Goal: Task Accomplishment & Management: Use online tool/utility

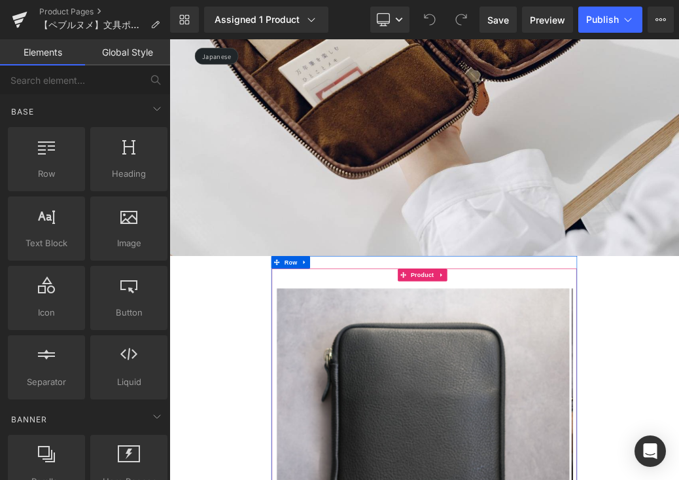
scroll to position [382, 0]
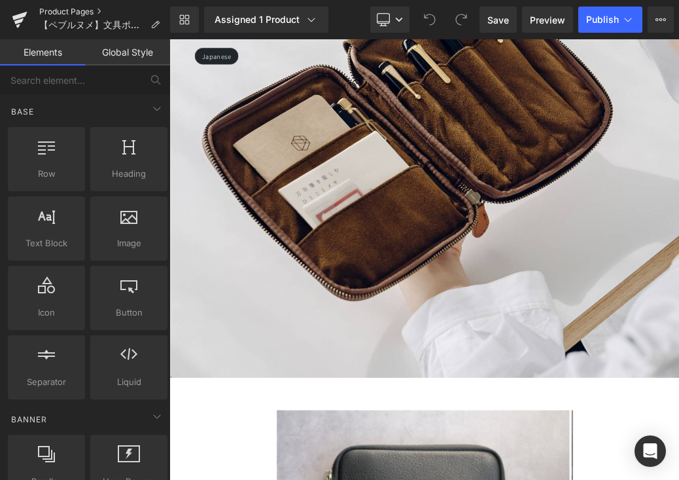
click at [79, 13] on link "Product Pages" at bounding box center [104, 12] width 131 height 10
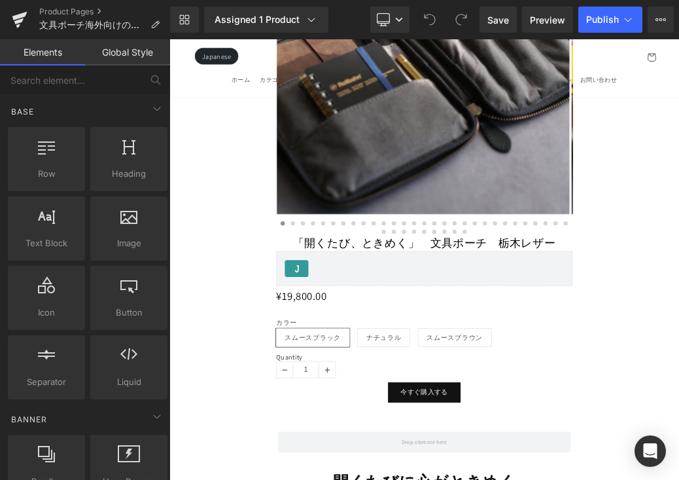
scroll to position [1141, 0]
click at [400, 26] on link "Desktop" at bounding box center [389, 20] width 39 height 26
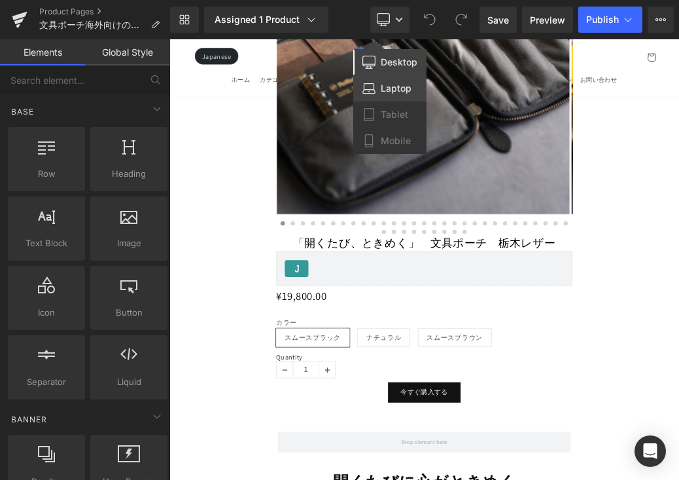
click at [401, 84] on span "Laptop" at bounding box center [396, 88] width 31 height 12
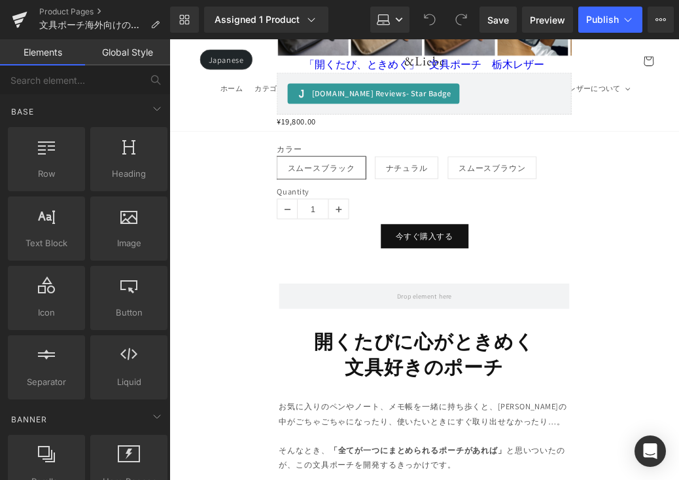
scroll to position [563, 0]
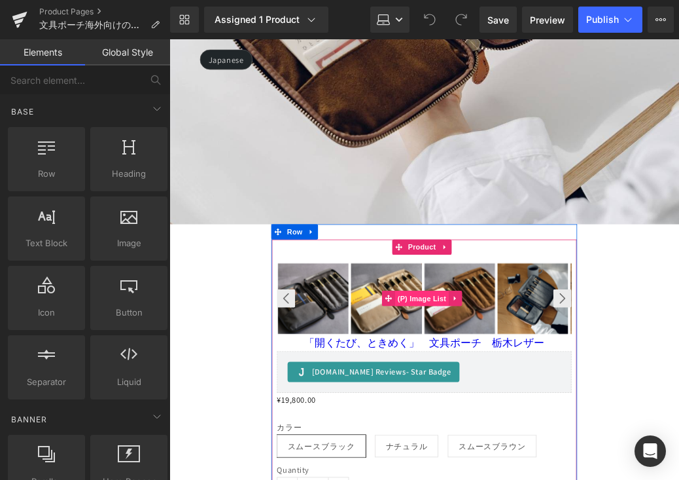
click at [501, 364] on span "(P) Image List" at bounding box center [495, 374] width 69 height 20
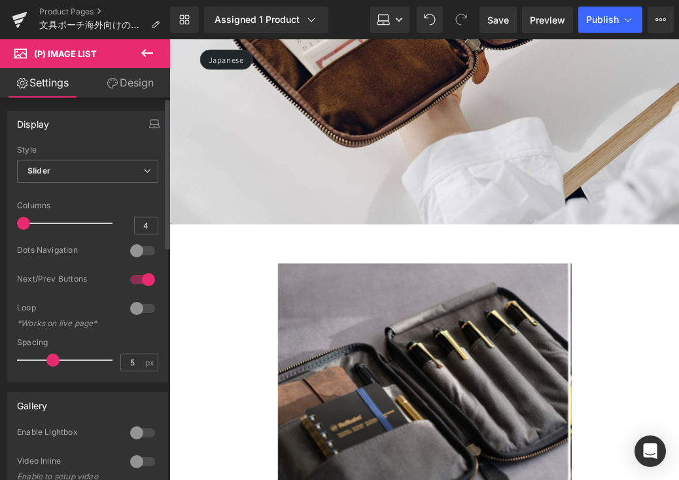
drag, startPoint x: 78, startPoint y: 224, endPoint x: 5, endPoint y: 224, distance: 73.3
click at [5, 224] on div "Display Default Slider Style Slider Default Slider 1 Columns 1 4 Columns 4 3 Co…" at bounding box center [88, 241] width 176 height 281
click at [396, 24] on link "Laptop" at bounding box center [389, 20] width 39 height 26
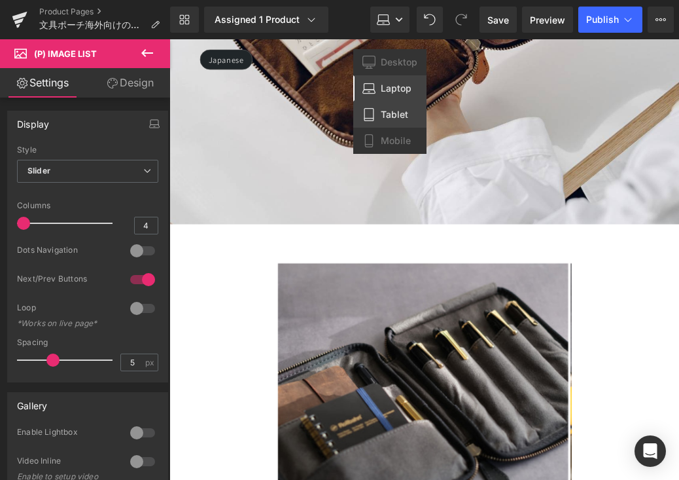
click at [394, 112] on span "Tablet" at bounding box center [394, 115] width 27 height 12
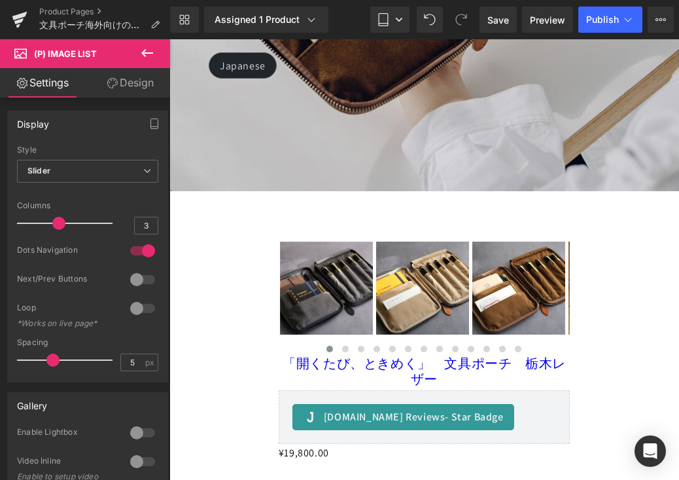
scroll to position [457, 0]
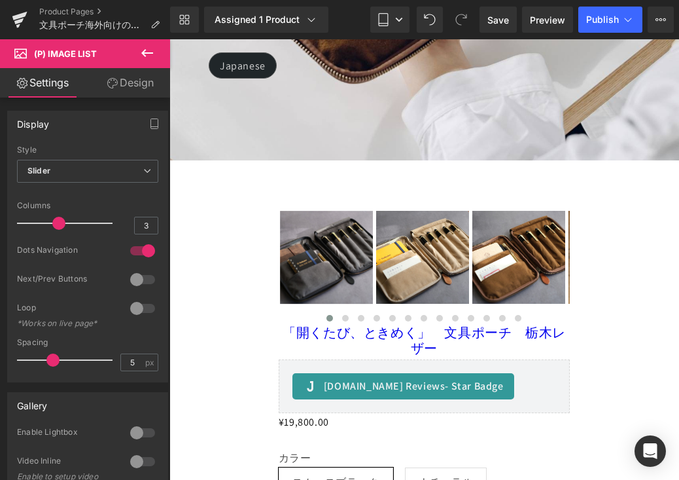
click at [422, 230] on img at bounding box center [422, 257] width 93 height 93
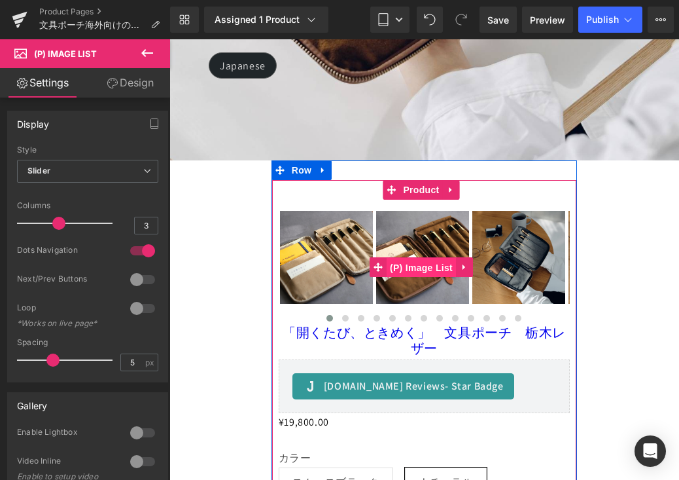
click at [407, 258] on span "(P) Image List" at bounding box center [421, 268] width 69 height 20
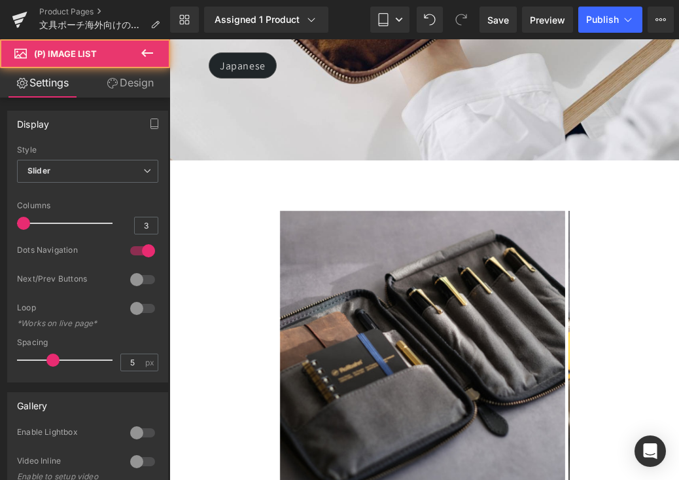
drag, startPoint x: 52, startPoint y: 224, endPoint x: -6, endPoint y: 223, distance: 57.6
click at [0, 223] on html "(P) Image List You are previewing how the will restyle your page. You can not e…" at bounding box center [339, 240] width 679 height 480
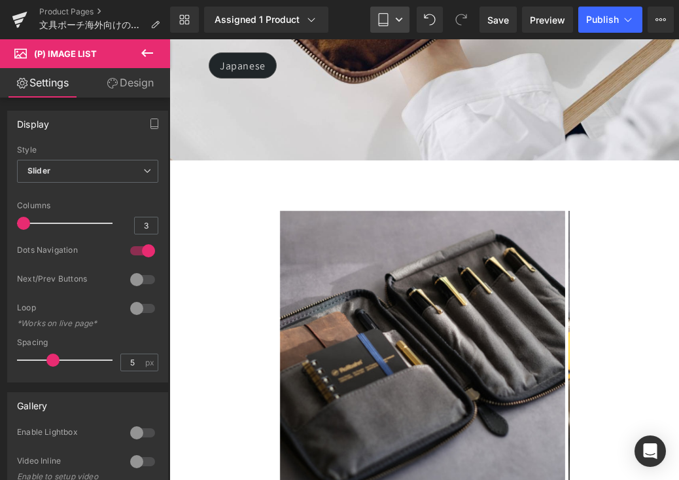
click at [396, 20] on icon at bounding box center [399, 20] width 8 height 8
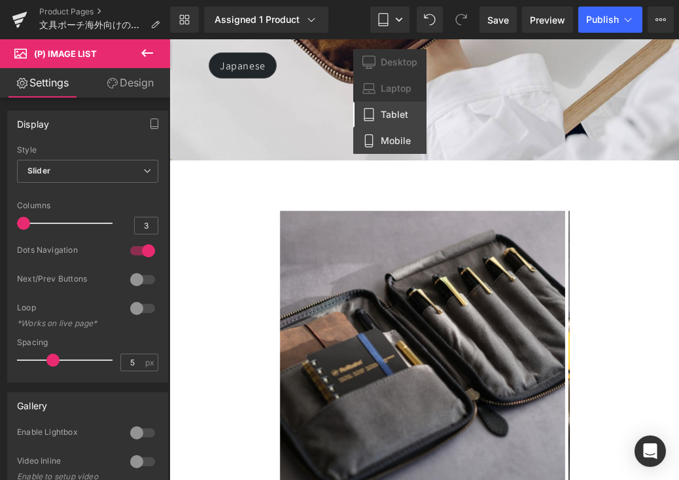
click at [393, 136] on span "Mobile" at bounding box center [396, 141] width 30 height 12
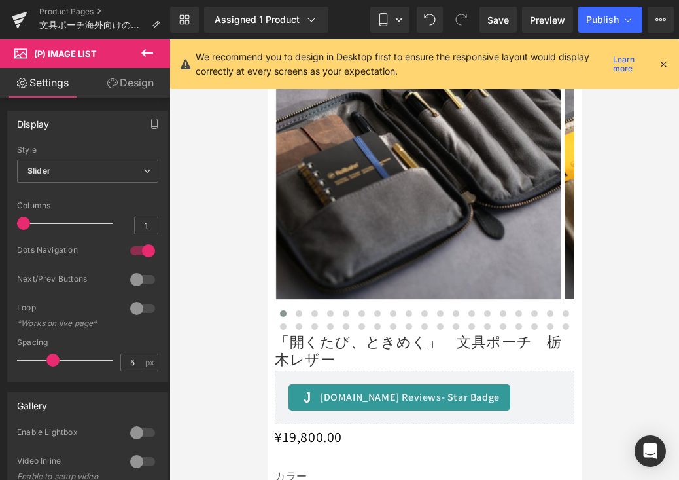
scroll to position [260, 0]
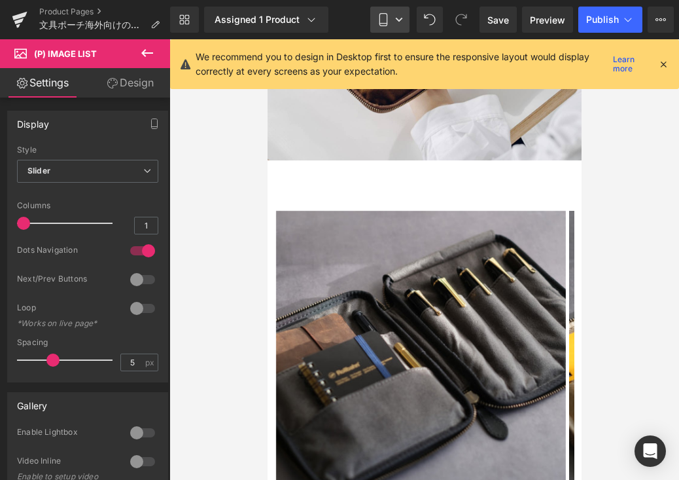
click at [405, 23] on link "Mobile" at bounding box center [389, 20] width 39 height 26
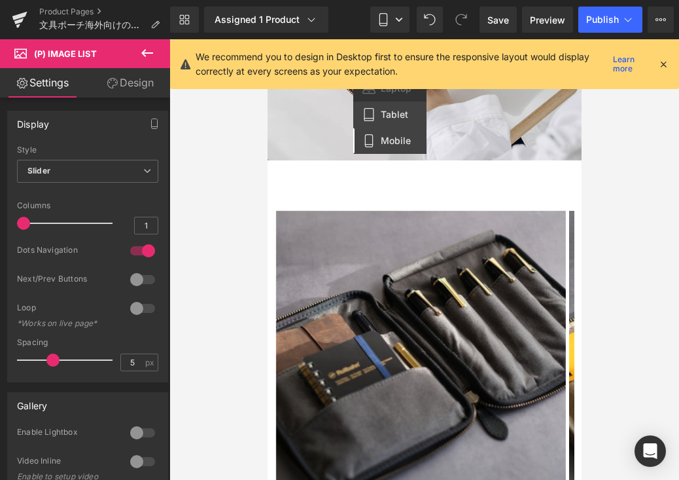
click at [406, 122] on link "Tablet" at bounding box center [389, 114] width 73 height 26
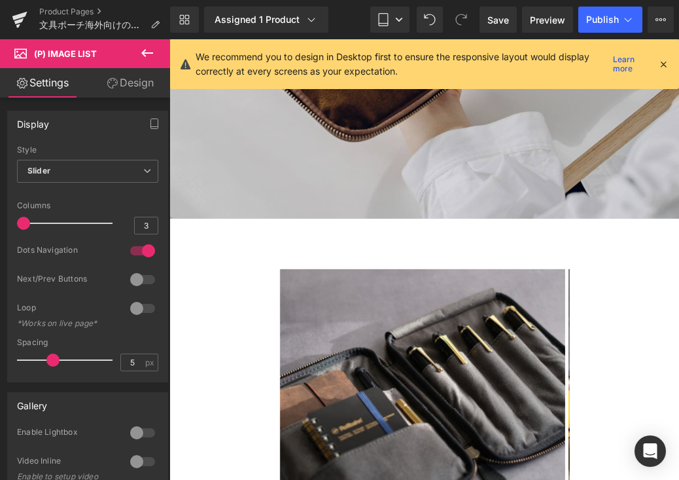
scroll to position [199, 0]
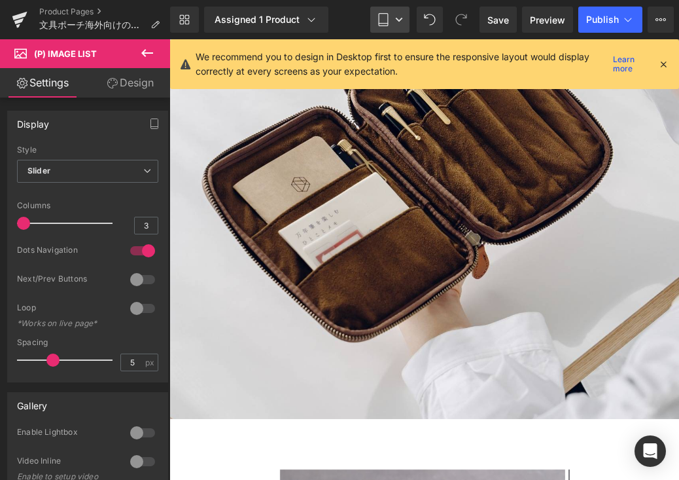
click at [397, 31] on link "Tablet" at bounding box center [389, 20] width 39 height 26
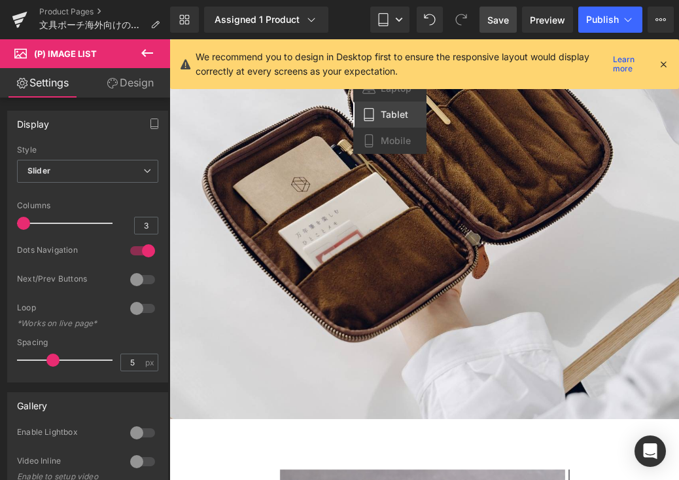
click at [502, 20] on span "Save" at bounding box center [498, 20] width 22 height 14
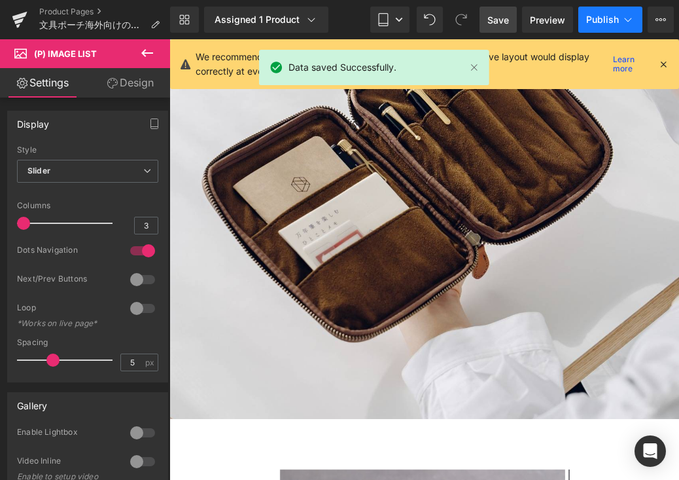
click at [608, 17] on span "Publish" at bounding box center [602, 19] width 33 height 10
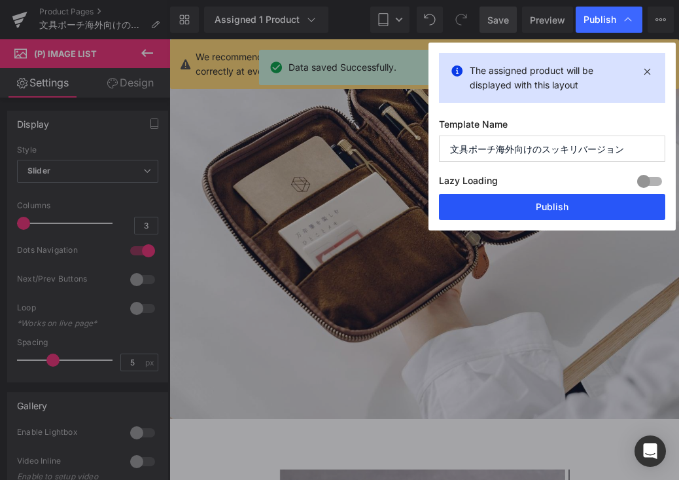
click at [597, 200] on button "Publish" at bounding box center [552, 207] width 226 height 26
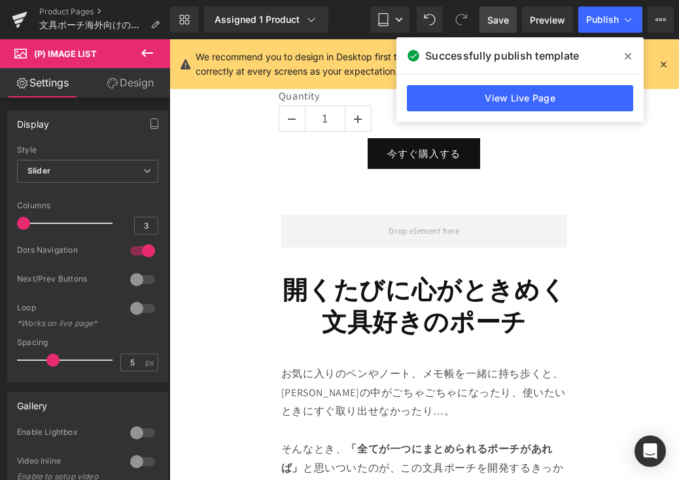
scroll to position [1306, 0]
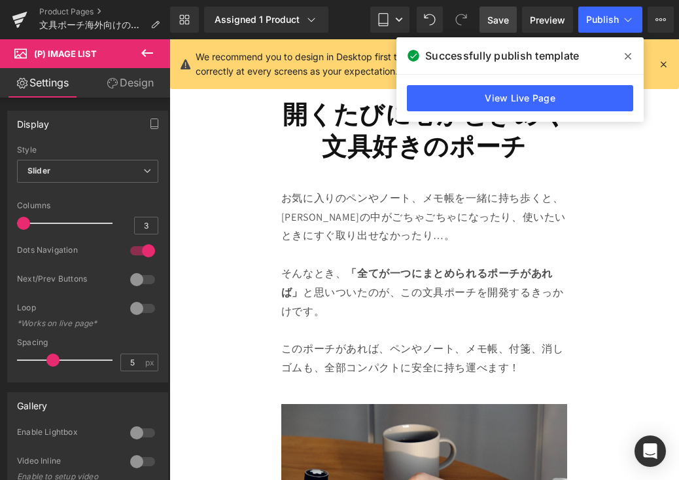
drag, startPoint x: 629, startPoint y: 60, endPoint x: 476, endPoint y: 96, distance: 157.3
click at [629, 60] on icon at bounding box center [628, 56] width 7 height 10
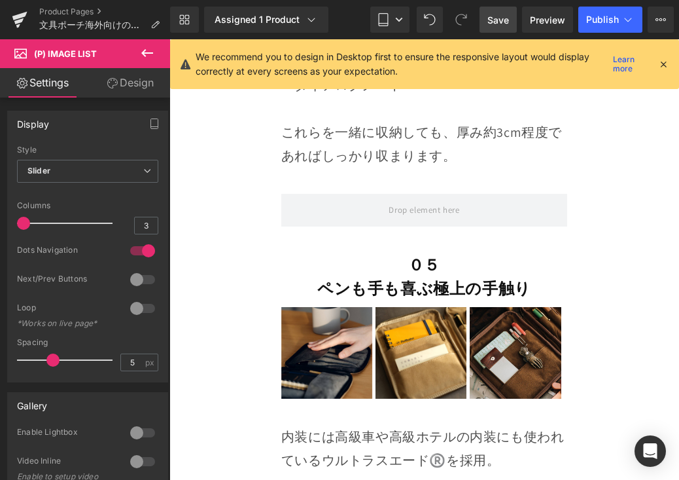
scroll to position [9091, 0]
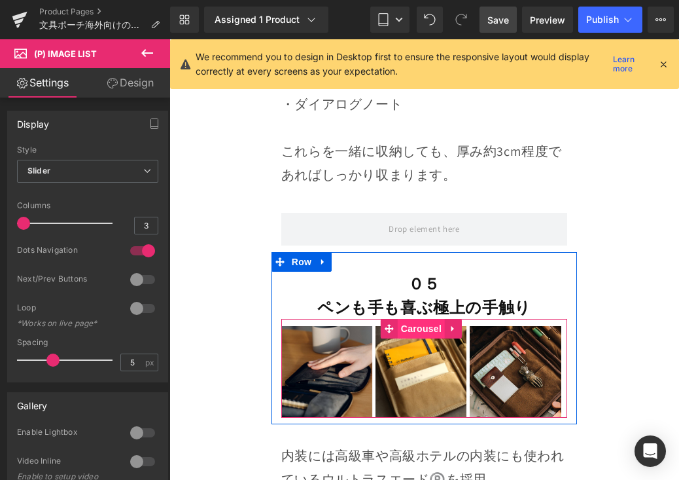
click at [424, 319] on span "Carousel" at bounding box center [421, 329] width 47 height 20
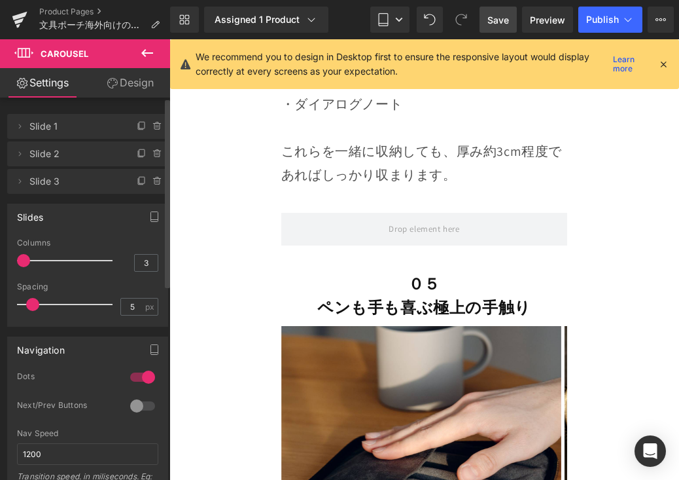
drag, startPoint x: 58, startPoint y: 266, endPoint x: 13, endPoint y: 270, distance: 44.7
click at [13, 270] on div "2 Columns 2 3 Columns 3 3 Columns 3 1 Columns 1 5px Spacing 5 px 5px Spacing 5 …" at bounding box center [88, 282] width 160 height 88
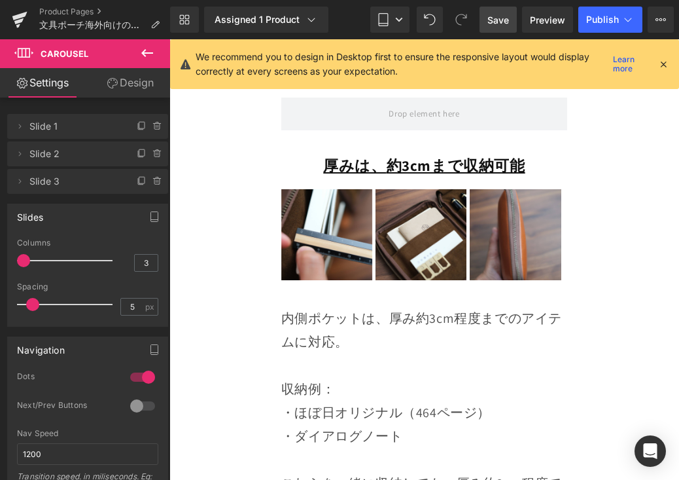
scroll to position [8693, 0]
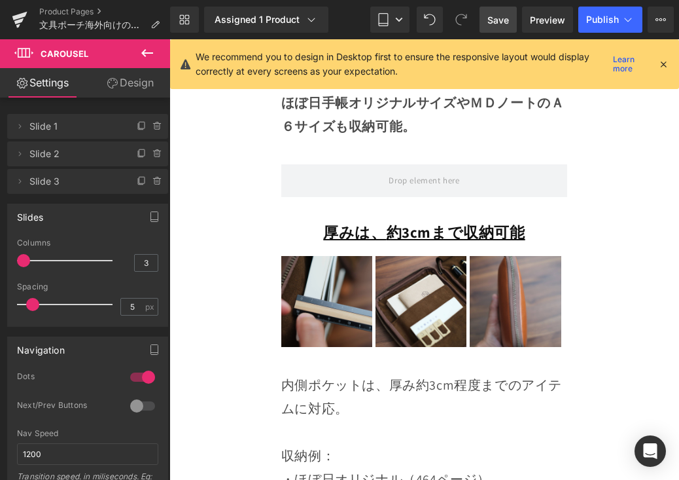
click at [333, 256] on img at bounding box center [326, 301] width 91 height 91
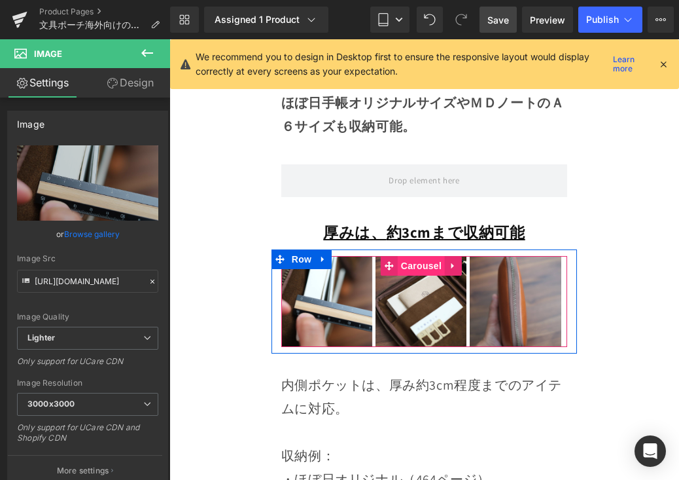
click at [413, 256] on span "Carousel" at bounding box center [421, 266] width 47 height 20
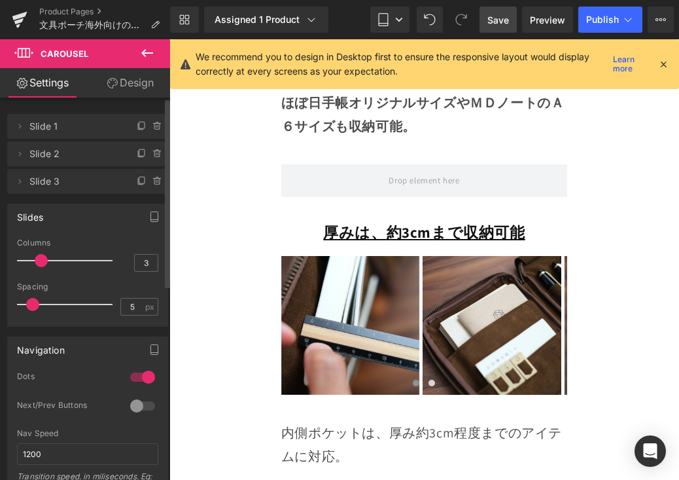
drag, startPoint x: 59, startPoint y: 262, endPoint x: 86, endPoint y: 217, distance: 52.8
click at [49, 262] on div at bounding box center [68, 260] width 89 height 26
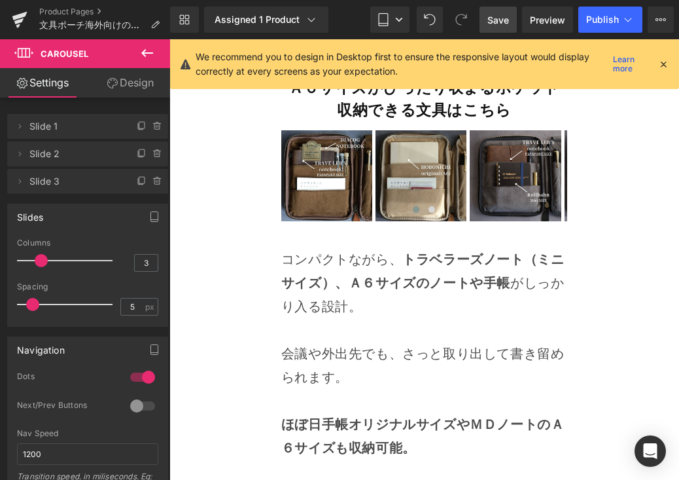
scroll to position [8254, 0]
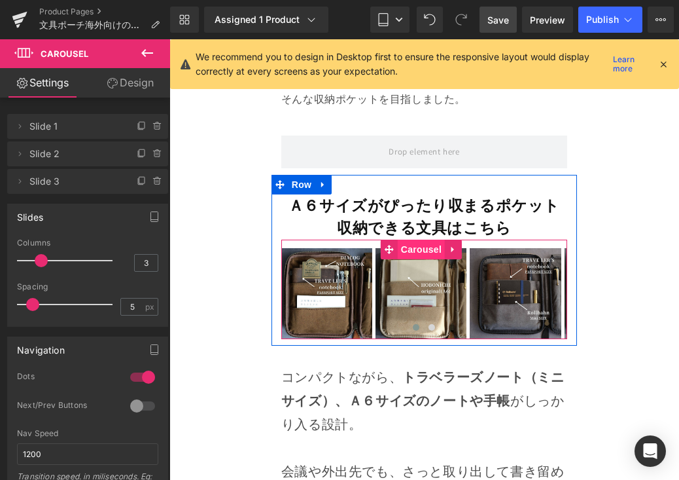
click at [417, 239] on span "Carousel" at bounding box center [421, 249] width 47 height 20
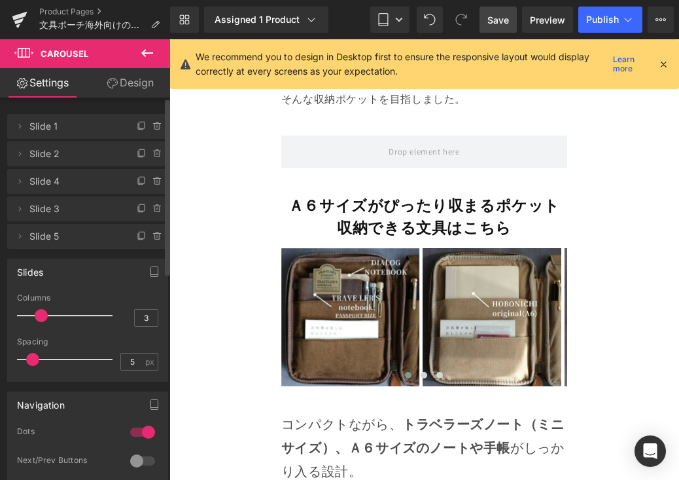
drag, startPoint x: 54, startPoint y: 321, endPoint x: 45, endPoint y: 319, distance: 9.5
click at [45, 319] on span at bounding box center [41, 315] width 13 height 13
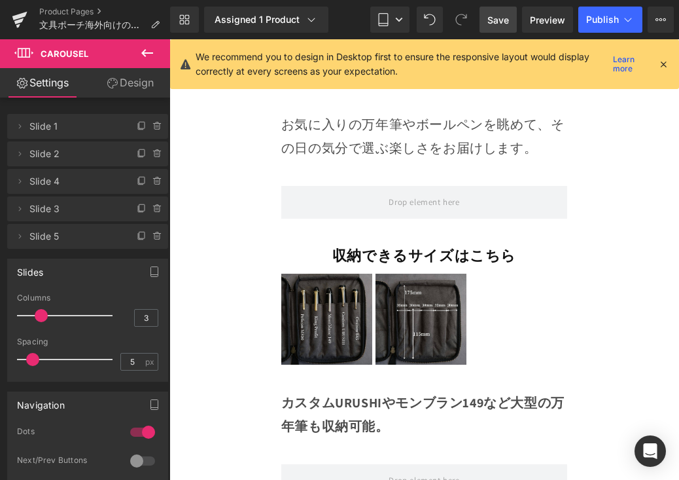
scroll to position [7066, 0]
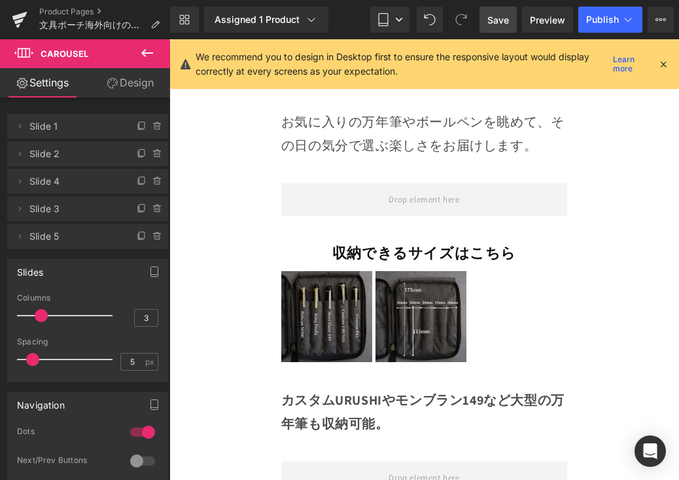
click at [334, 271] on div "Image" at bounding box center [326, 316] width 91 height 91
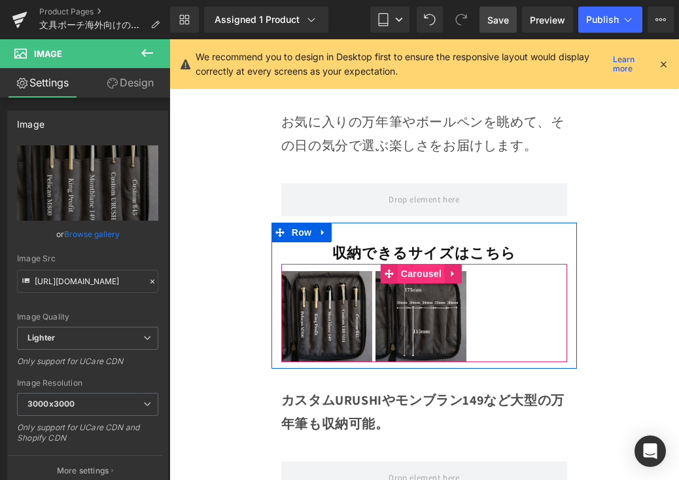
click at [406, 264] on span "Carousel" at bounding box center [421, 274] width 47 height 20
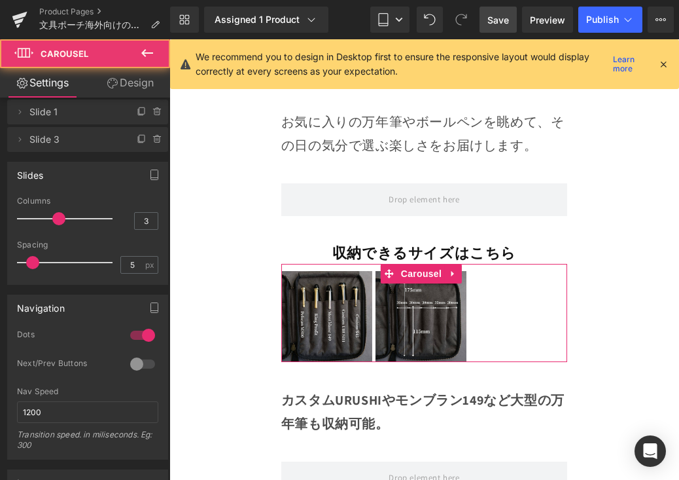
scroll to position [27, 0]
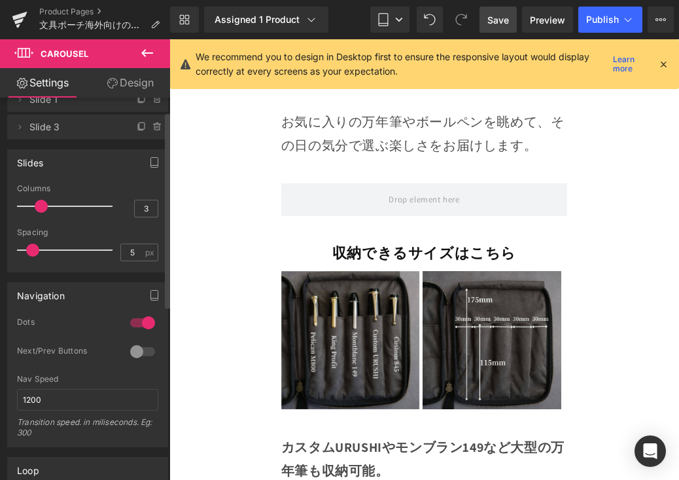
drag, startPoint x: 60, startPoint y: 206, endPoint x: 46, endPoint y: 211, distance: 14.5
click at [46, 211] on div at bounding box center [68, 206] width 89 height 26
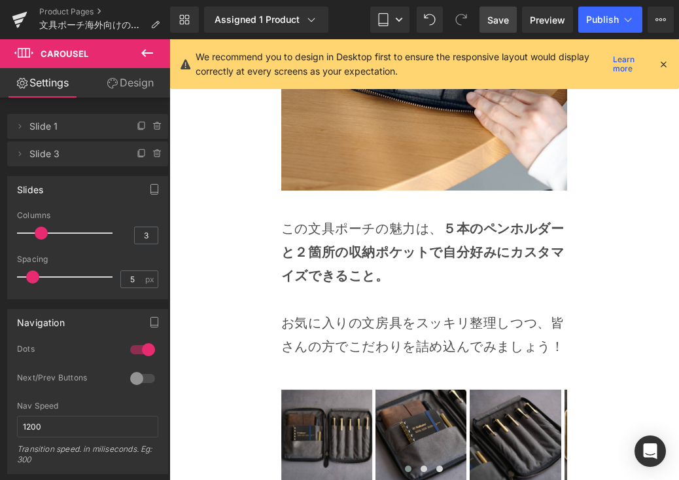
scroll to position [3398, 0]
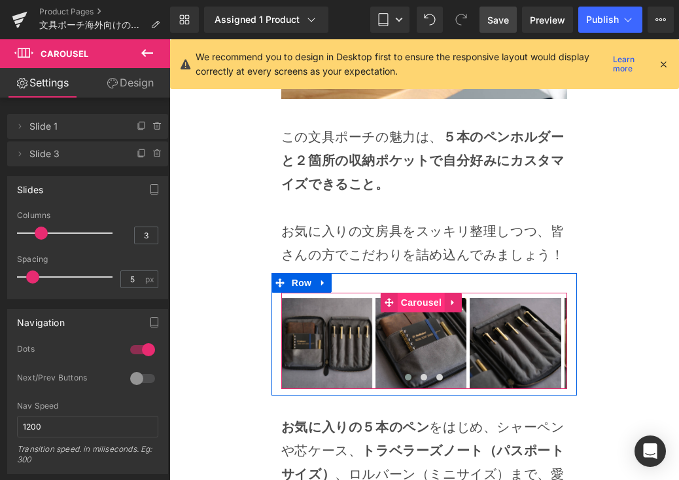
click at [423, 292] on span "Carousel" at bounding box center [421, 302] width 47 height 20
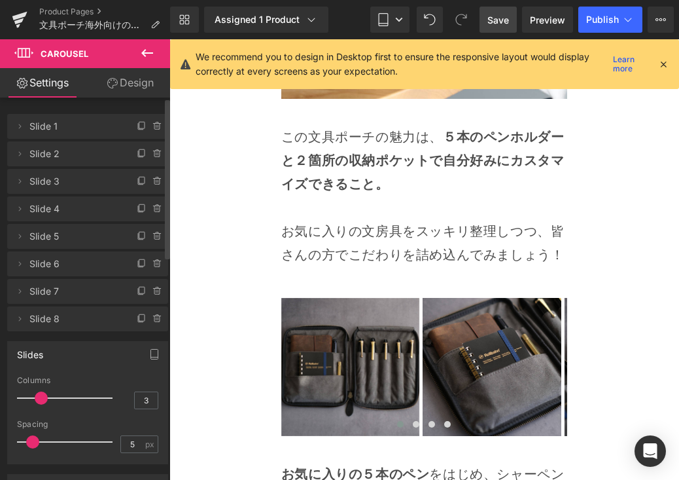
drag, startPoint x: 55, startPoint y: 398, endPoint x: 46, endPoint y: 399, distance: 8.5
click at [46, 399] on span at bounding box center [41, 397] width 13 height 13
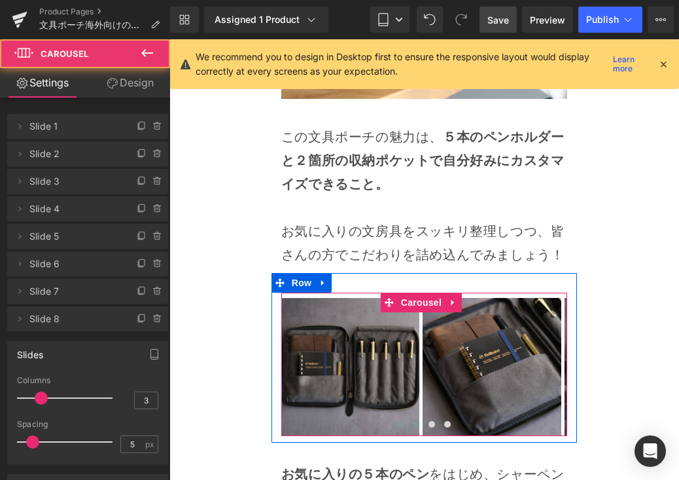
click at [408, 417] on button at bounding box center [416, 423] width 16 height 13
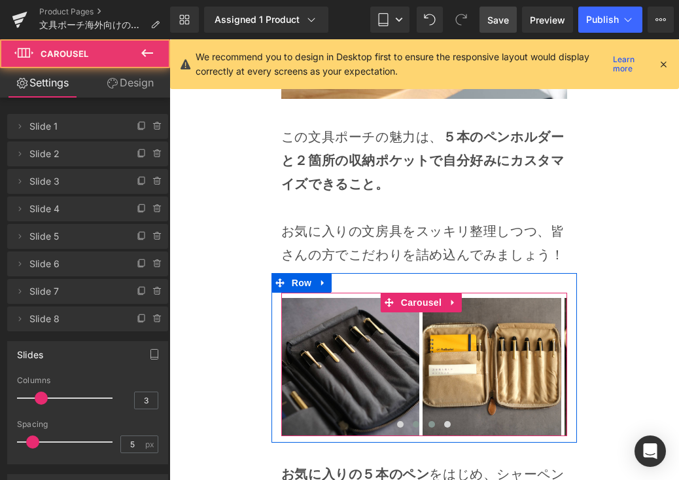
click at [429, 421] on span at bounding box center [432, 424] width 7 height 7
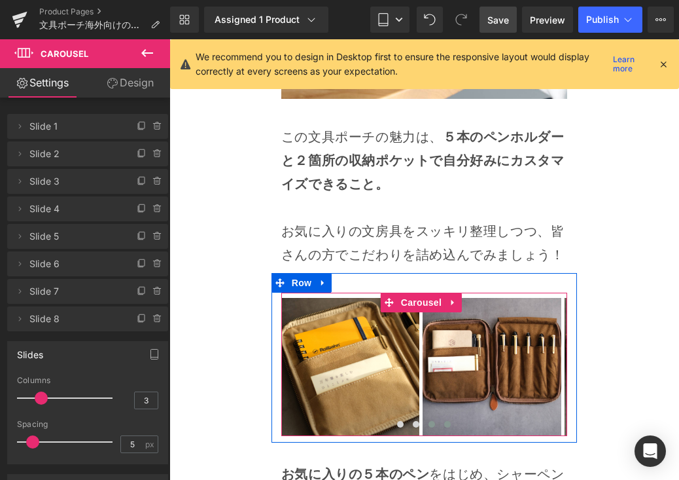
click at [444, 421] on span at bounding box center [447, 424] width 7 height 7
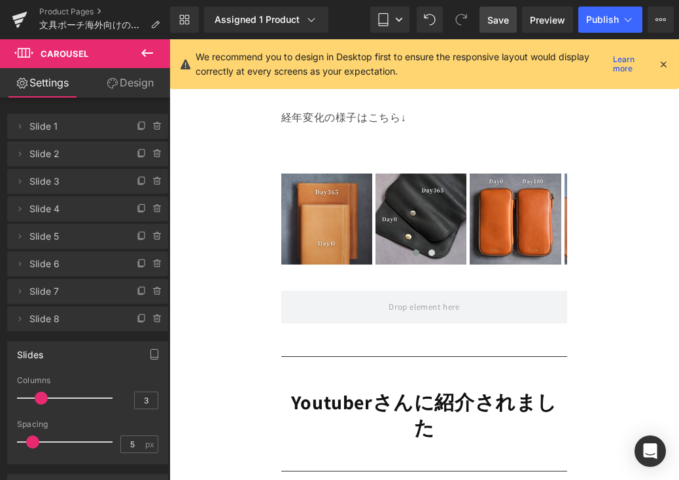
scroll to position [10220, 0]
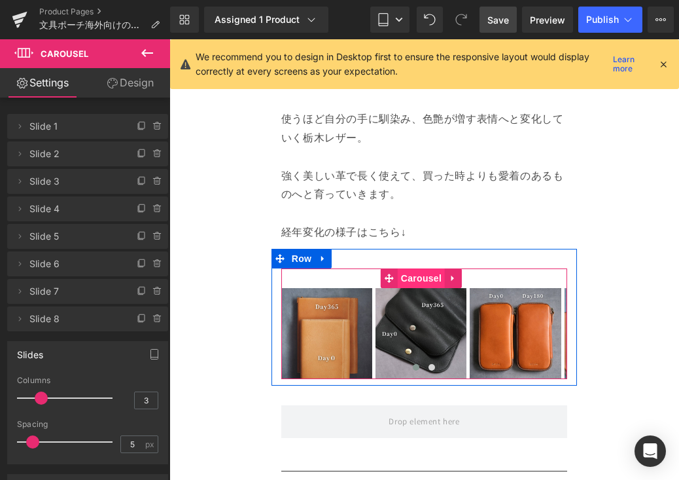
click at [401, 268] on span "Carousel" at bounding box center [421, 278] width 47 height 20
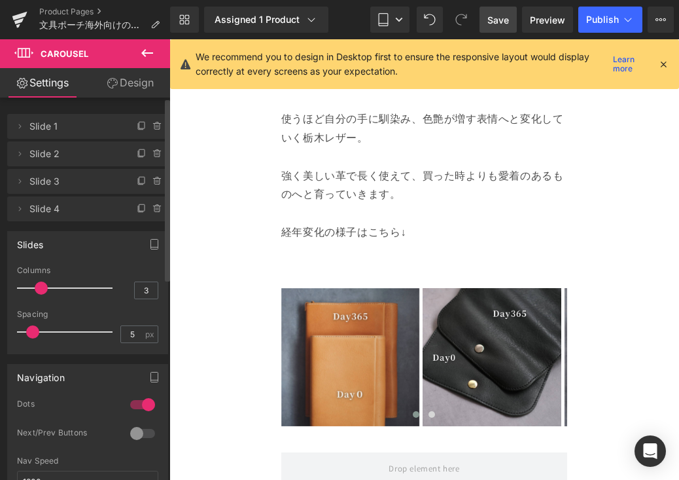
drag, startPoint x: 54, startPoint y: 288, endPoint x: 42, endPoint y: 290, distance: 12.7
click at [42, 290] on span at bounding box center [41, 287] width 13 height 13
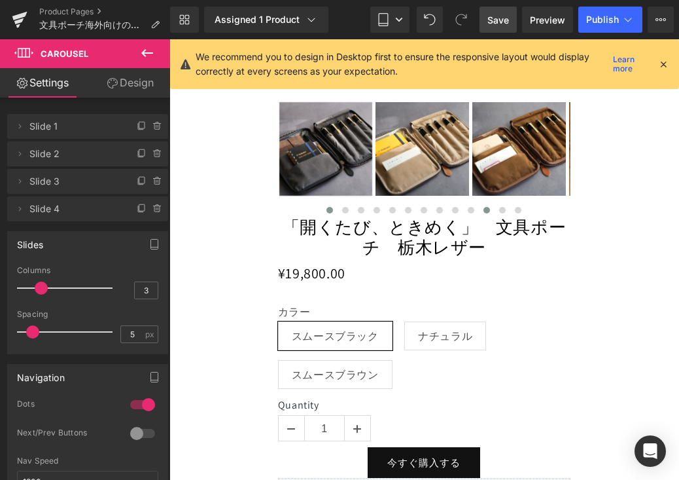
scroll to position [11740, 0]
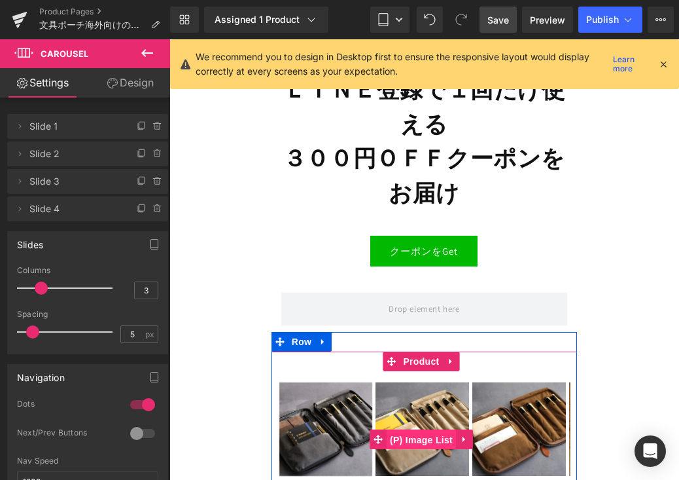
click at [419, 430] on span "(P) Image List" at bounding box center [421, 440] width 69 height 20
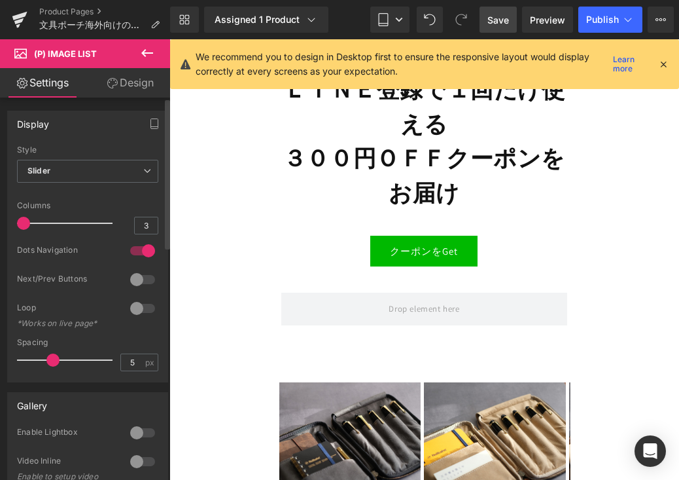
drag, startPoint x: 60, startPoint y: 223, endPoint x: 11, endPoint y: 224, distance: 48.4
click at [11, 224] on div "Default Slider Style Slider Default Slider 1 Columns 1 4 Columns 4 3 Columns 3 …" at bounding box center [88, 263] width 160 height 236
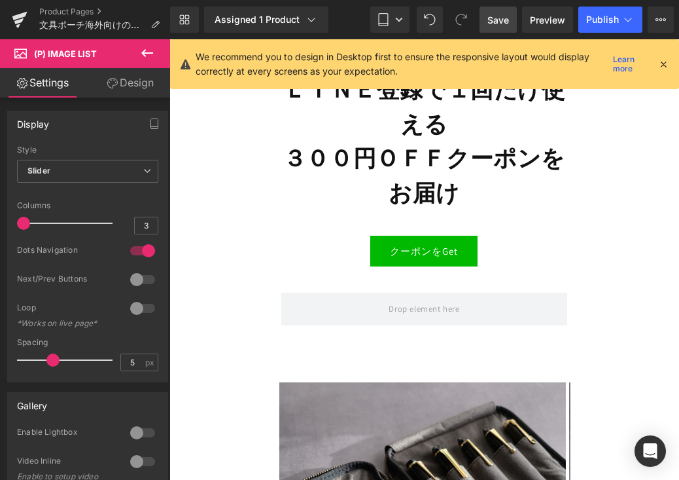
click at [499, 9] on link "Save" at bounding box center [498, 20] width 37 height 26
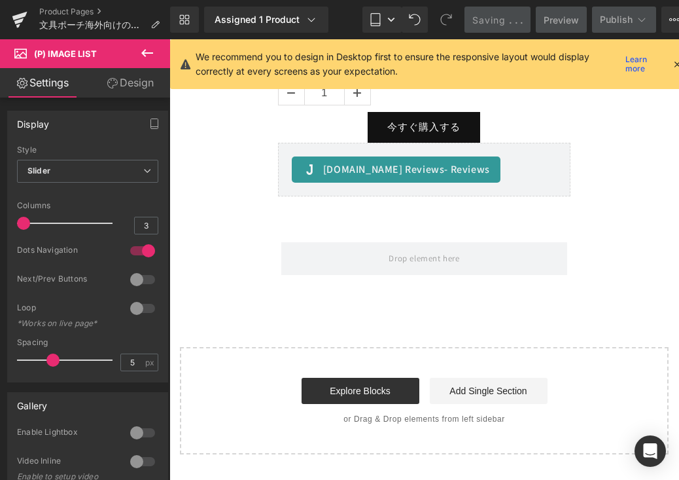
scroll to position [12480, 0]
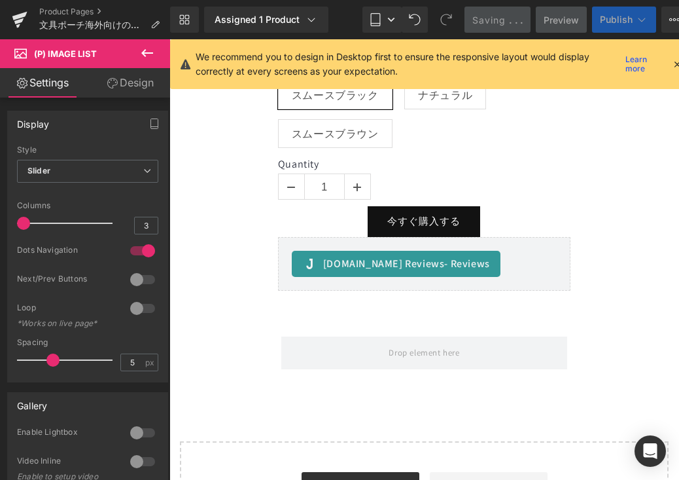
click at [617, 14] on span "Publish" at bounding box center [616, 19] width 33 height 10
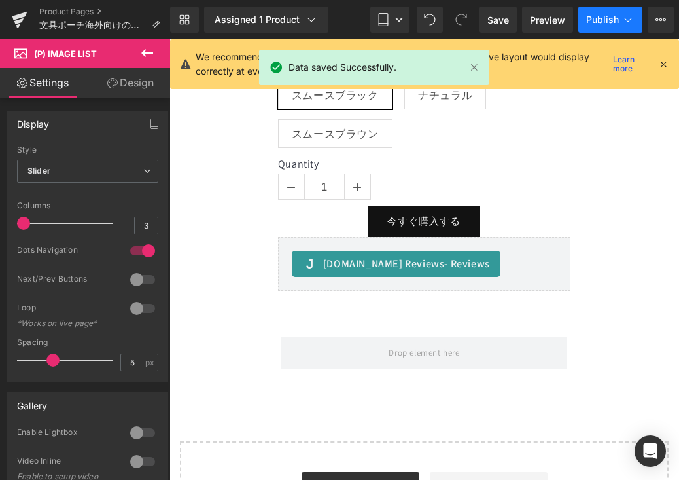
click at [617, 14] on span "Publish" at bounding box center [602, 19] width 33 height 10
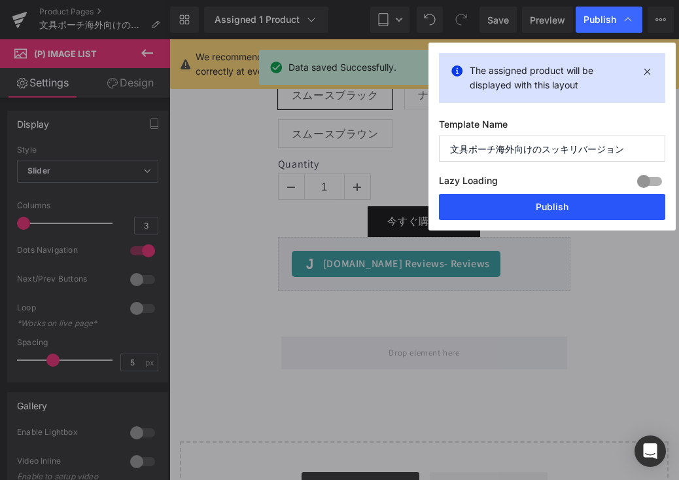
click at [622, 214] on button "Publish" at bounding box center [552, 207] width 226 height 26
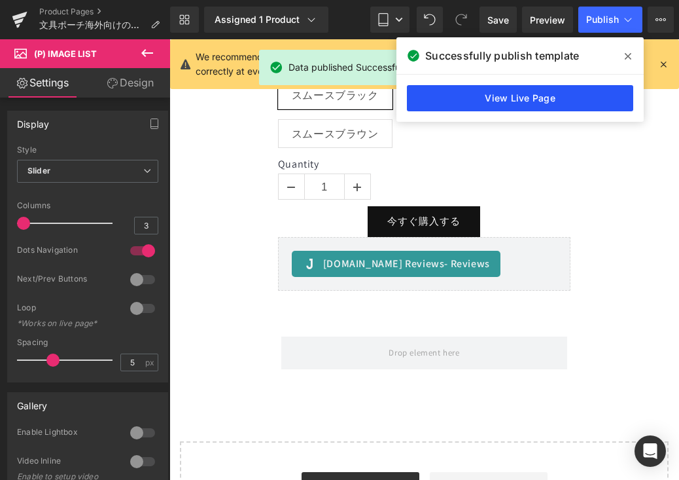
click at [584, 99] on link "View Live Page" at bounding box center [520, 98] width 226 height 26
